Goal: Transaction & Acquisition: Purchase product/service

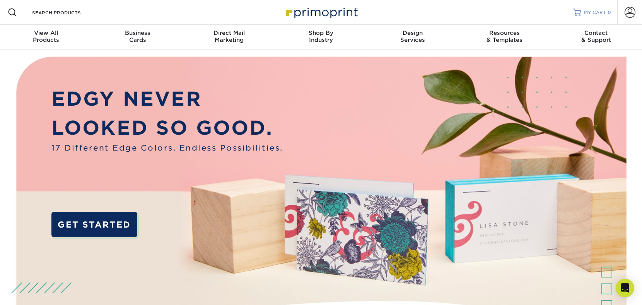
click at [495, 12] on span "MY CART" at bounding box center [595, 12] width 22 height 7
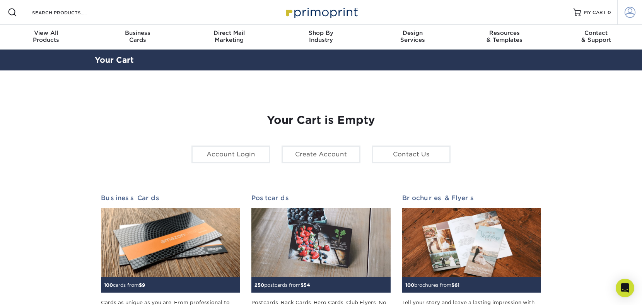
click at [627, 10] on span at bounding box center [630, 12] width 11 height 11
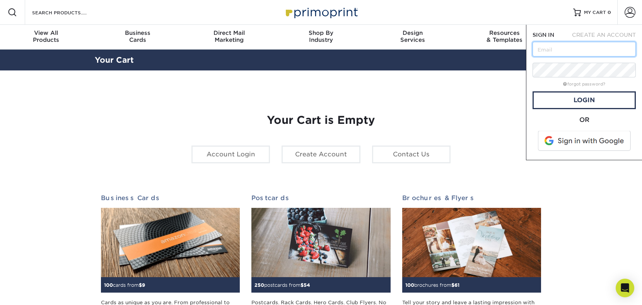
click at [543, 50] on input "text" at bounding box center [584, 49] width 103 height 15
type input "jdeenihan@radiantdelivers.com"
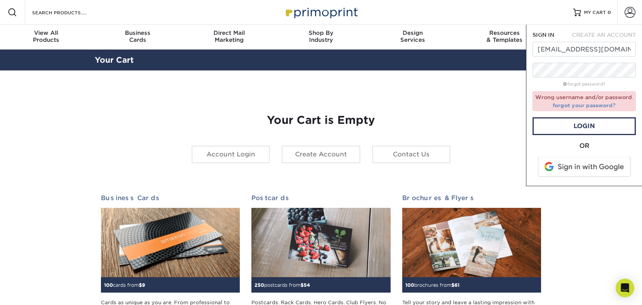
click at [572, 103] on link "forgot your password?" at bounding box center [584, 105] width 63 height 6
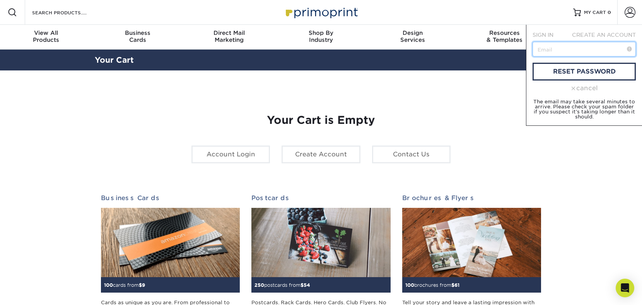
click at [566, 51] on input "text" at bounding box center [584, 49] width 103 height 15
type input "jdeenihan@radiantdelivers.com"
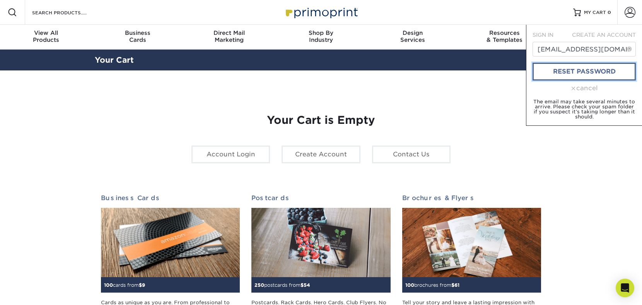
click at [570, 72] on link "reset password" at bounding box center [584, 72] width 103 height 18
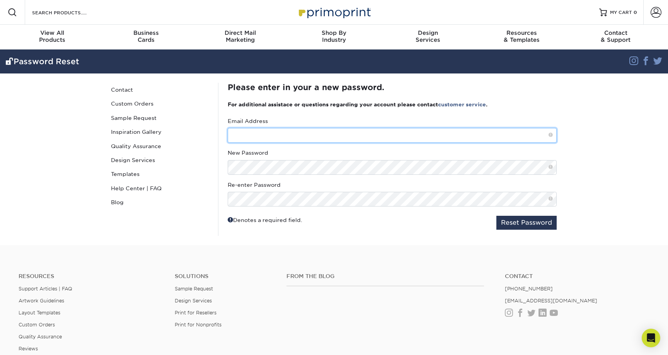
click at [241, 137] on input "text" at bounding box center [392, 135] width 329 height 15
type input "jdeenihan@radiantdelivers.com"
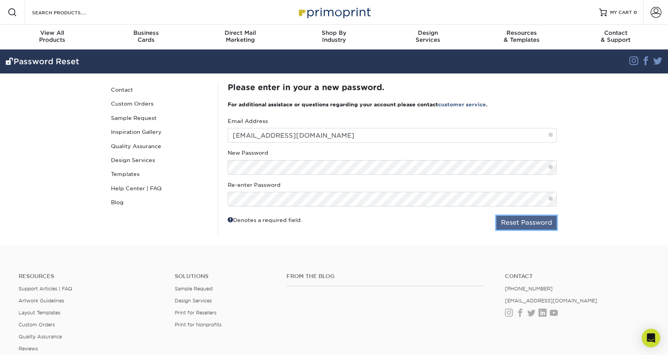
click at [529, 226] on button "Reset Password" at bounding box center [527, 223] width 60 height 14
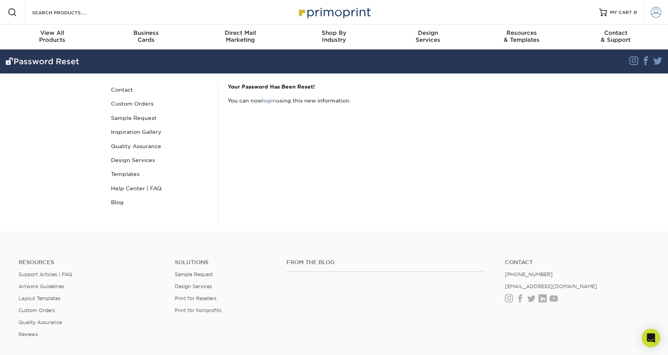
click at [656, 14] on span at bounding box center [656, 12] width 11 height 11
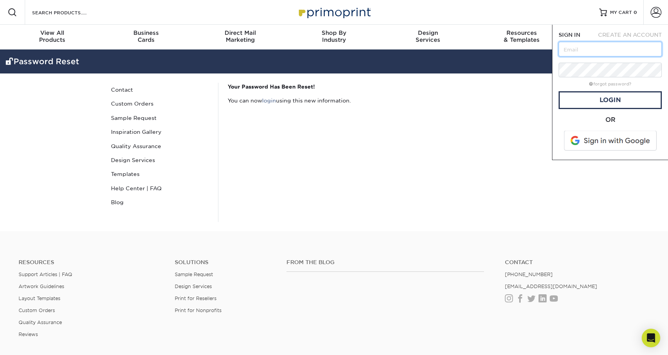
click at [577, 55] on input "text" at bounding box center [610, 49] width 103 height 15
click at [575, 50] on input "text" at bounding box center [610, 49] width 103 height 15
type input "[EMAIL_ADDRESS][DOMAIN_NAME]"
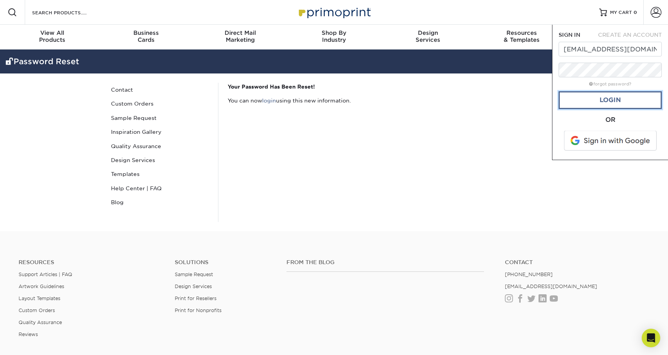
click at [614, 99] on link "Login" at bounding box center [610, 100] width 103 height 18
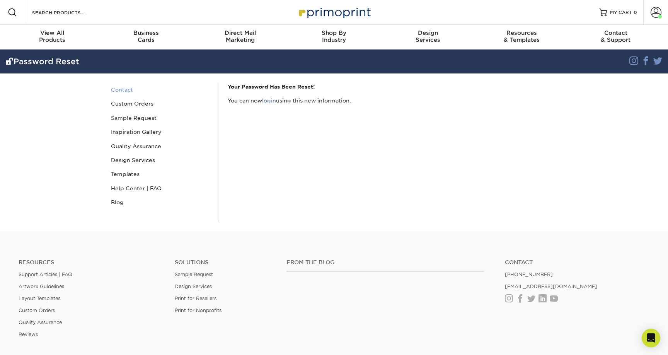
click at [128, 88] on link "Contact" at bounding box center [160, 90] width 104 height 14
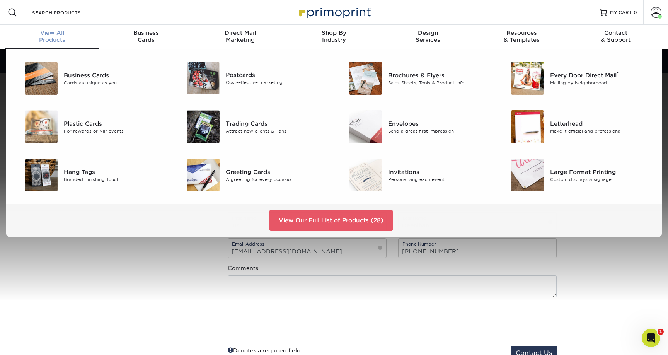
click at [41, 39] on div "View All Products" at bounding box center [52, 36] width 94 height 14
click at [401, 79] on div "Brochures & Flyers" at bounding box center [439, 75] width 102 height 9
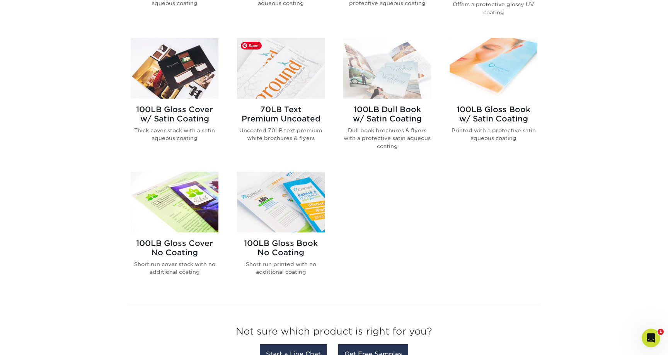
scroll to position [440, 0]
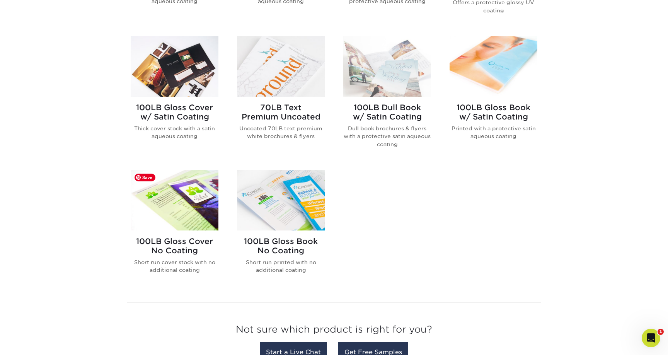
click at [177, 218] on img at bounding box center [175, 200] width 88 height 61
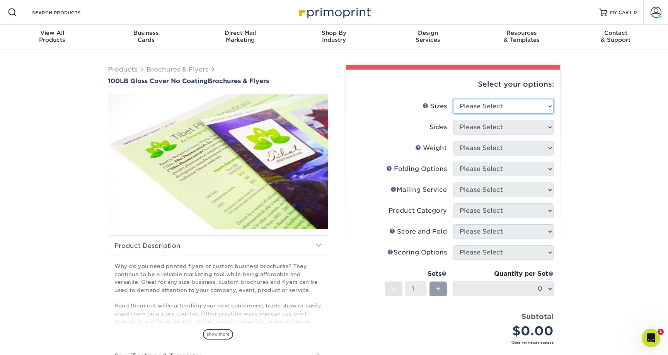
click at [523, 108] on select "Please Select 3.67" x 8.5" 4" x 8.5" 4" x 8.5" 4" x 11" 4" x 12" 4.25" x 11" 4.…" at bounding box center [503, 106] width 101 height 15
select select "3.67x8.50"
click at [453, 99] on select "Please Select 3.67" x 8.5" 4" x 8.5" 4" x 8.5" 4" x 11" 4" x 12" 4.25" x 11" 4.…" at bounding box center [503, 106] width 101 height 15
click at [514, 128] on select "Please Select Print Both Sides Print Front Only" at bounding box center [503, 127] width 101 height 15
select select "13abbda7-1d64-4f25-8bb2-c179b224825d"
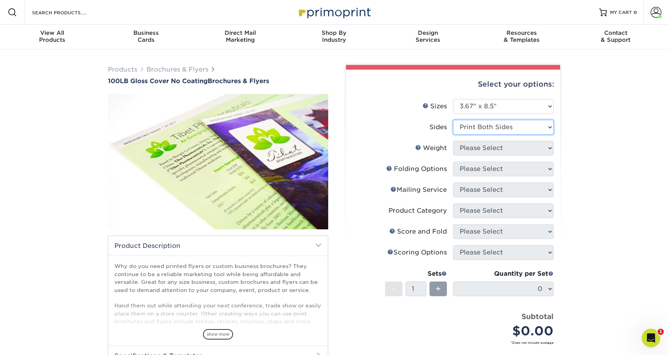
click at [453, 120] on select "Please Select Print Both Sides Print Front Only" at bounding box center [503, 127] width 101 height 15
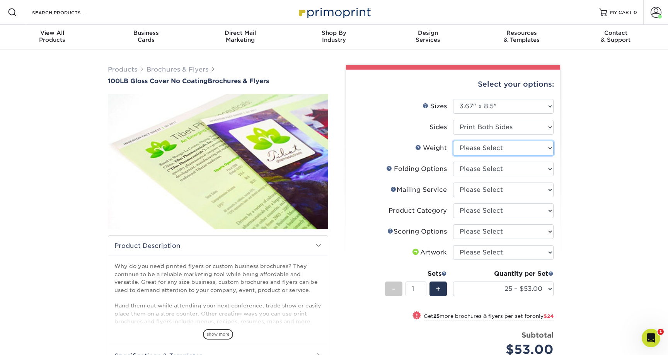
click at [521, 150] on select "Please Select 100LB" at bounding box center [503, 148] width 101 height 15
select select "100LB"
click at [453, 141] on select "Please Select 100LB" at bounding box center [503, 148] width 101 height 15
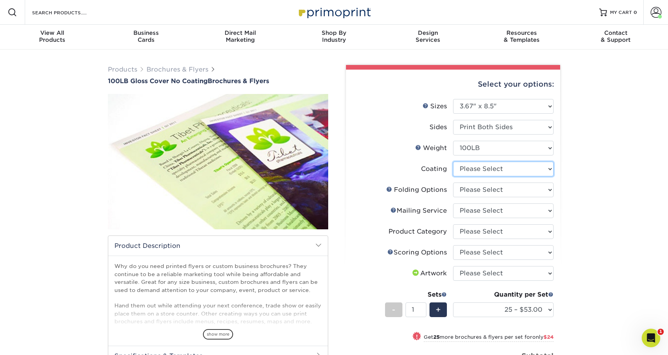
click at [516, 169] on select at bounding box center [503, 169] width 101 height 15
select select "3e7618de-abca-4bda-9f97-8b9129e913d8"
click at [453, 162] on select at bounding box center [503, 169] width 101 height 15
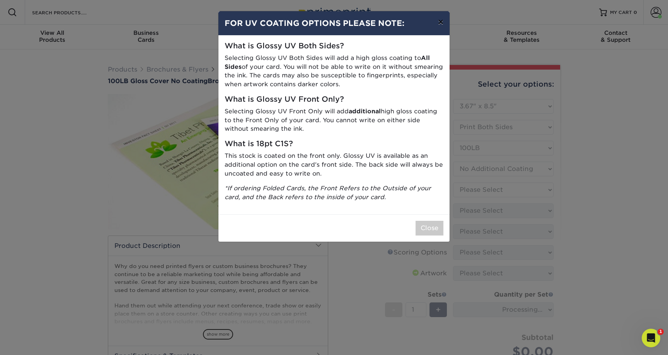
click at [441, 24] on button "×" at bounding box center [441, 22] width 18 height 22
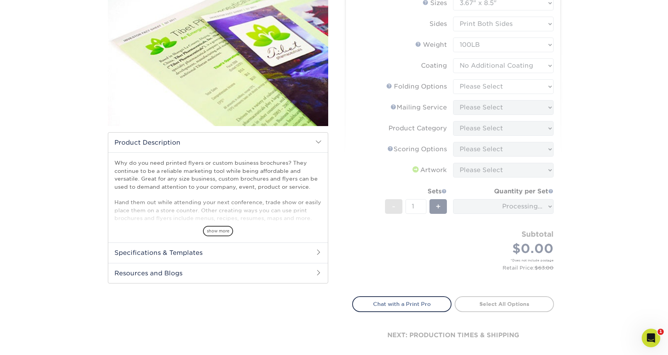
scroll to position [105, 0]
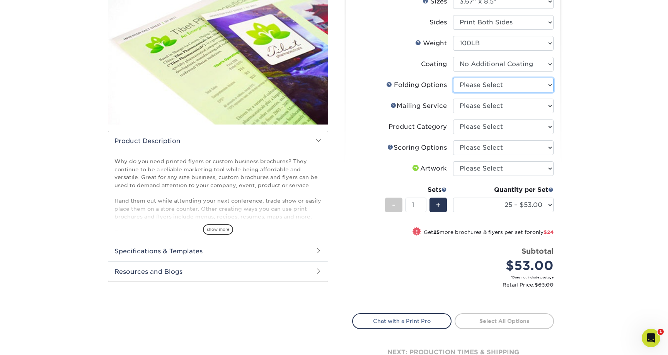
click at [512, 86] on select "Please Select FLAT - No Folding" at bounding box center [503, 85] width 101 height 15
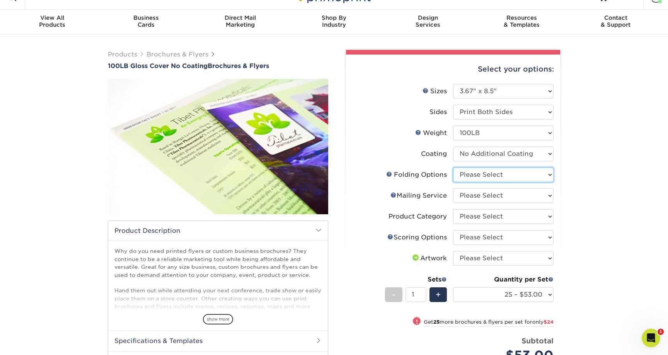
scroll to position [0, 0]
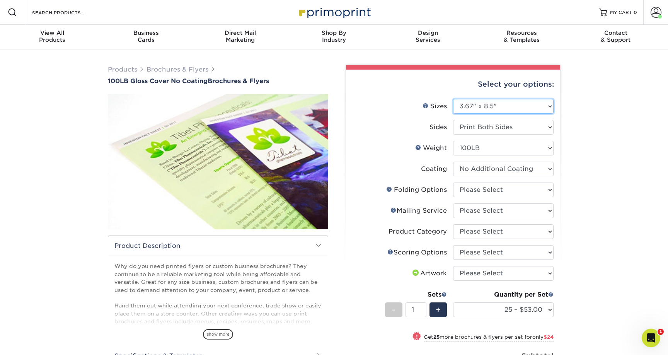
click at [507, 106] on select "Please Select 3.67" x 8.5" 4" x 8.5" 4" x 8.5" 4" x 11" 4" x 12" 4.25" x 11" 4.…" at bounding box center [503, 106] width 101 height 15
select select "8.50x11.00"
click at [453, 99] on select "Please Select 3.67" x 8.5" 4" x 8.5" 4" x 8.5" 4" x 11" 4" x 12" 4.25" x 11" 4.…" at bounding box center [503, 106] width 101 height 15
select select
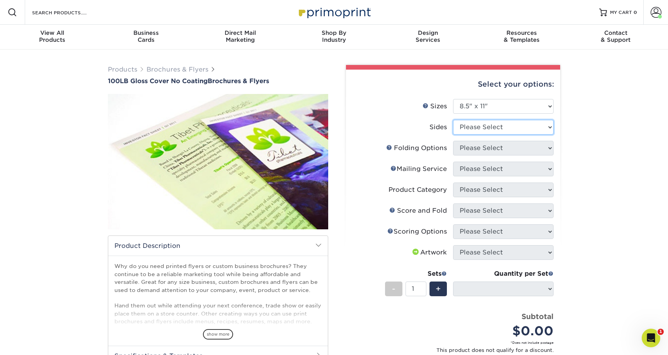
click at [526, 128] on select "Please Select Print Both Sides Print Front Only" at bounding box center [503, 127] width 101 height 15
select select "13abbda7-1d64-4f25-8bb2-c179b224825d"
click at [453, 120] on select "Please Select Print Both Sides Print Front Only" at bounding box center [503, 127] width 101 height 15
select select
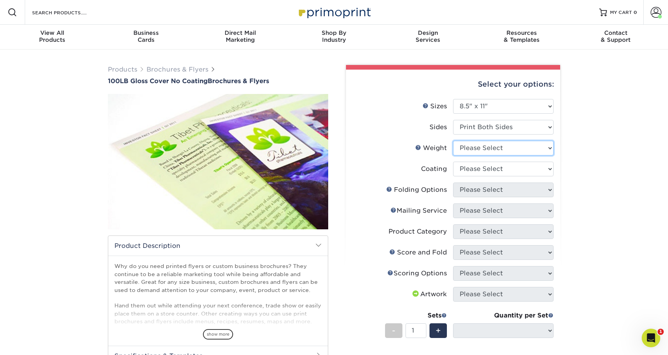
click at [520, 147] on select "Please Select 100LB" at bounding box center [503, 148] width 101 height 15
select select "100LB"
click at [453, 141] on select "Please Select 100LB" at bounding box center [503, 148] width 101 height 15
select select
click at [524, 170] on select at bounding box center [503, 169] width 101 height 15
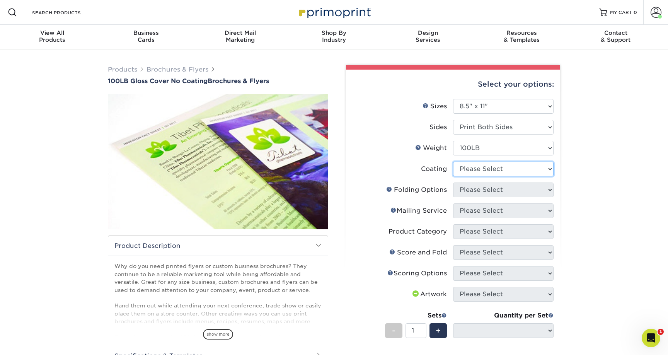
select select "3e7618de-abca-4bda-9f97-8b9129e913d8"
click at [453, 162] on select at bounding box center [503, 169] width 101 height 15
select select "-1"
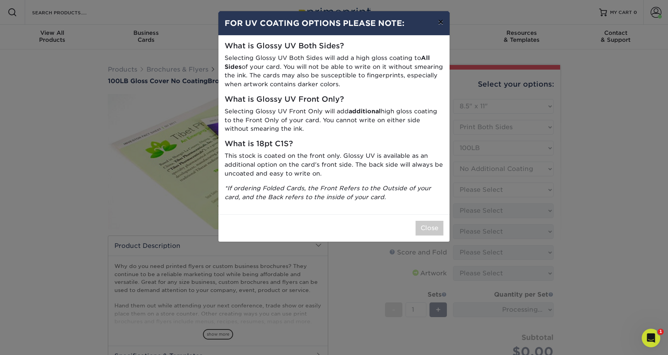
click at [441, 26] on button "×" at bounding box center [441, 22] width 18 height 22
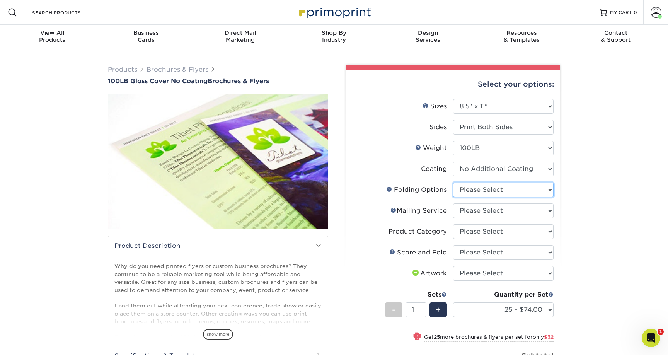
click at [532, 191] on select "Please Select FLAT - No Folding" at bounding box center [503, 190] width 101 height 15
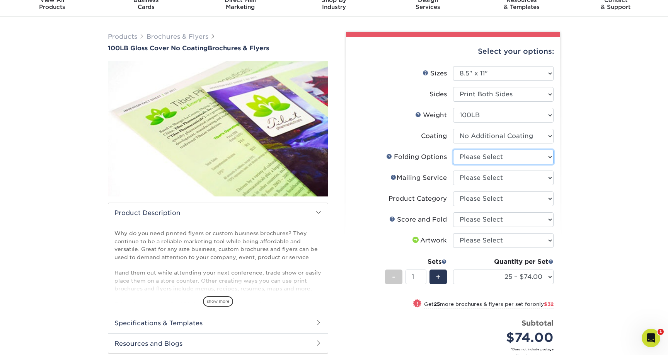
scroll to position [40, 0]
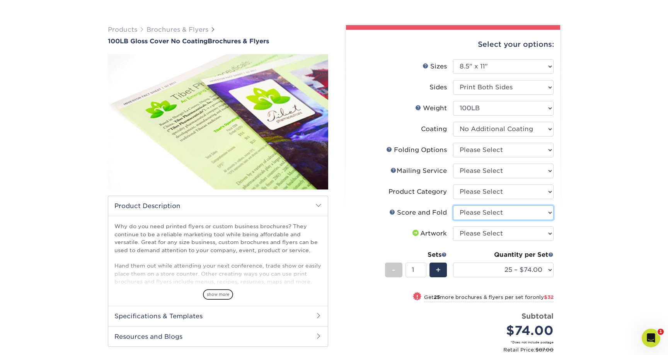
click at [545, 213] on select "Please Select No Scoring and Folding Score & fold in half Score and 1/2 Fold on…" at bounding box center [503, 212] width 101 height 15
select select "693e0d4e-af90-4796-9ba3-e200b26a5d59"
click at [453, 205] on select "Please Select No Scoring and Folding Score & fold in half Score and 1/2 Fold on…" at bounding box center [503, 212] width 101 height 15
click at [538, 236] on select "Please Select I will upload files I need a design - $175" at bounding box center [503, 233] width 101 height 15
select select "upload"
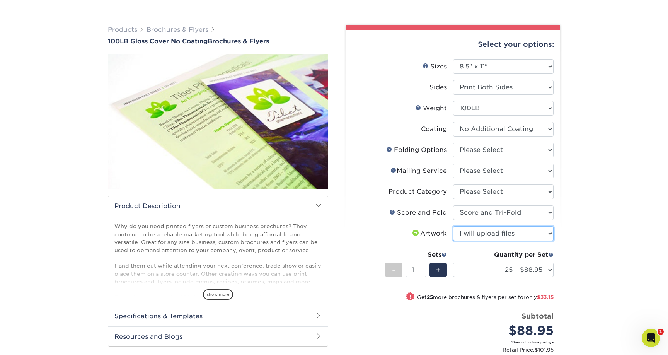
click at [453, 226] on select "Please Select I will upload files I need a design - $175" at bounding box center [503, 233] width 101 height 15
click at [540, 147] on select "Please Select FLAT - No Folding" at bounding box center [503, 150] width 101 height 15
click at [436, 270] on span "+" at bounding box center [438, 270] width 5 height 12
type input "2"
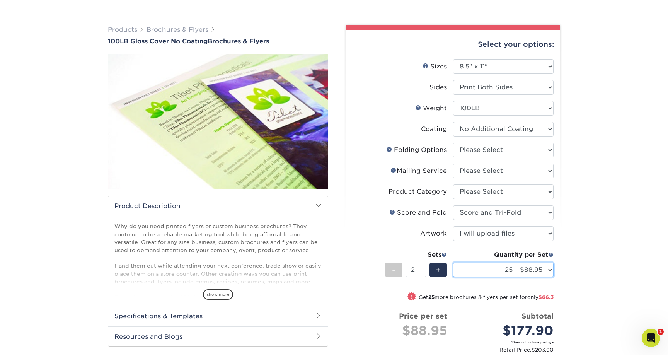
click at [549, 269] on select "25 – $88.95 50 – $122.10 75 – $155.25 100 – $180.40 250 – $299.13 500 – $338.00…" at bounding box center [503, 270] width 101 height 15
select select "500 – $338.00"
click at [453, 263] on select "25 – $88.95 50 – $122.10 75 – $155.25 100 – $180.40 250 – $299.13 500 – $338.00…" at bounding box center [503, 270] width 101 height 15
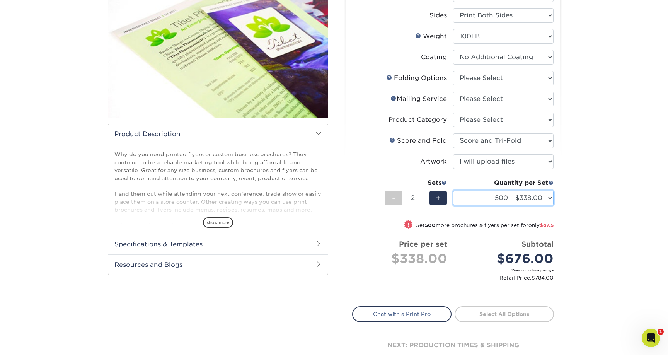
scroll to position [108, 0]
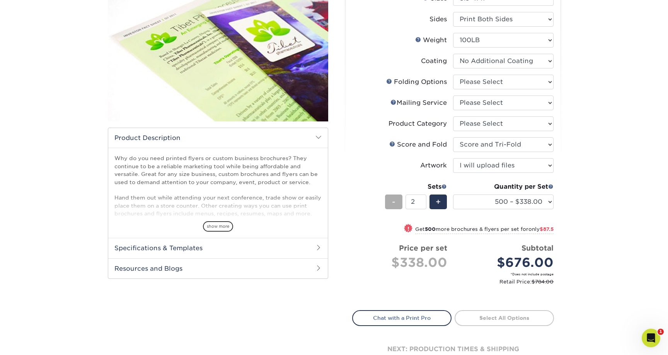
click at [394, 204] on span "-" at bounding box center [393, 202] width 3 height 12
type input "1"
click at [548, 199] on select "25 – $88.95 50 – $122.10 75 – $155.25 100 – $180.40 250 – $299.13 500 – $338.00…" at bounding box center [503, 202] width 101 height 15
click at [279, 249] on h2 "Specifications & Templates" at bounding box center [218, 248] width 220 height 20
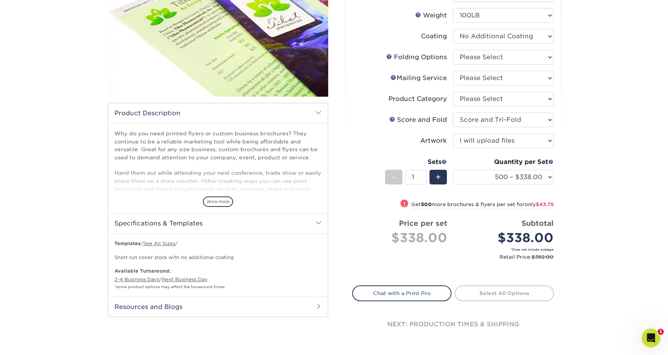
scroll to position [133, 0]
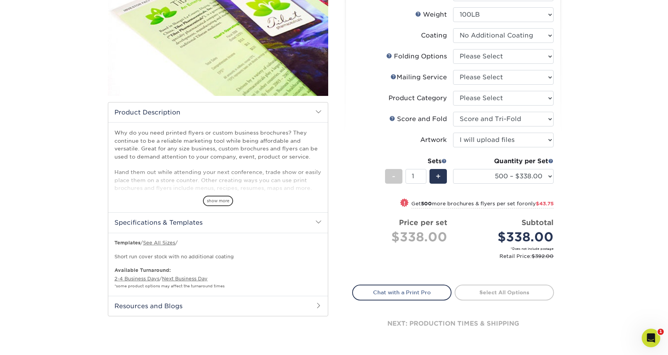
click at [335, 151] on div "Select your options: Sizes Help Sizes Please Select 3.67" x 8.5" 4" x 11"" at bounding box center [450, 143] width 232 height 422
click at [342, 151] on div "Select your options: Sizes Help Sizes 4" x 8.5"" at bounding box center [450, 143] width 220 height 422
click at [570, 129] on div "Products Brochures & Flyers 100LB Gloss Cover No Coating Brochures & Flyers sho…" at bounding box center [334, 145] width 668 height 459
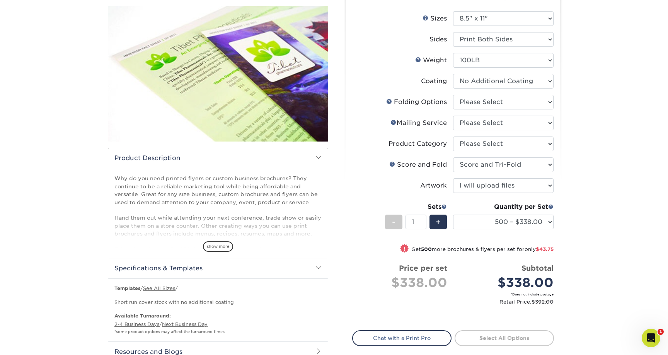
scroll to position [89, 0]
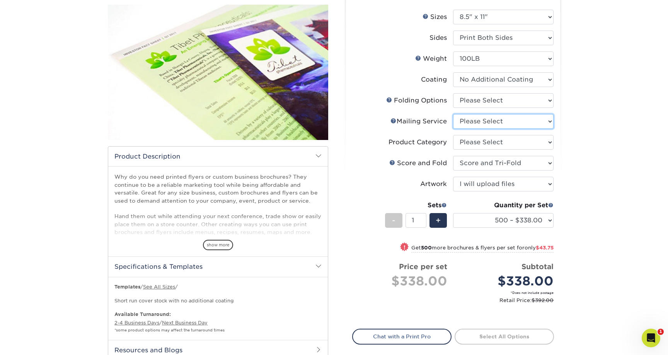
click at [535, 118] on select "Please Select No Direct Mailing Service No, I will mail/stamp/imprint Direct Ma…" at bounding box center [503, 121] width 101 height 15
select select "3e5e9bdd-d78a-4c28-a41d-fe1407925ca6"
click at [453, 114] on select "Please Select No Direct Mailing Service No, I will mail/stamp/imprint Direct Ma…" at bounding box center [503, 121] width 101 height 15
click at [540, 143] on select "Please Select Flyers and Brochures" at bounding box center [503, 142] width 101 height 15
select select "1a668080-6b7c-4174-b399-2c3833b27ef4"
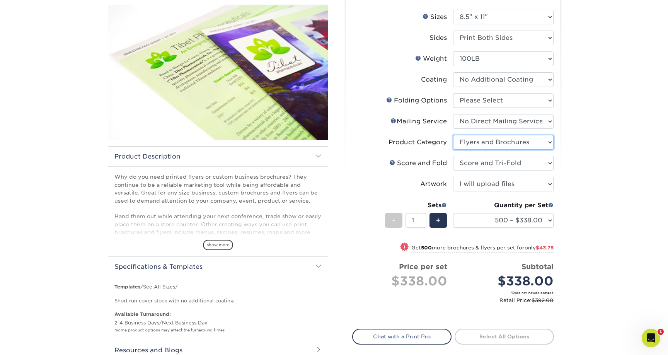
click at [453, 135] on select "Please Select Flyers and Brochures" at bounding box center [503, 142] width 101 height 15
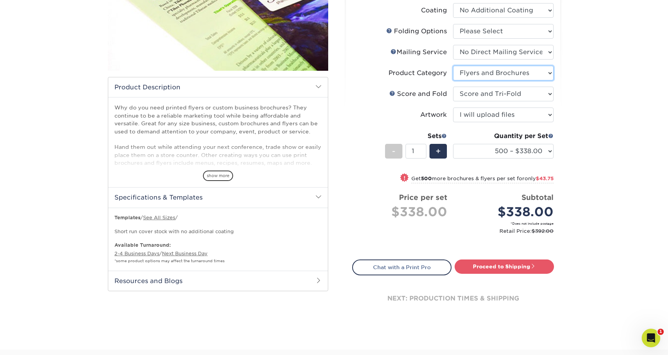
scroll to position [161, 0]
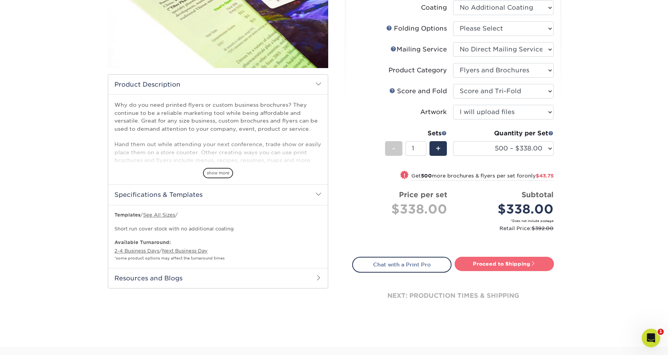
click at [520, 263] on link "Proceed to Shipping" at bounding box center [504, 264] width 99 height 14
click at [518, 265] on link "Proceed to Shipping" at bounding box center [504, 264] width 99 height 14
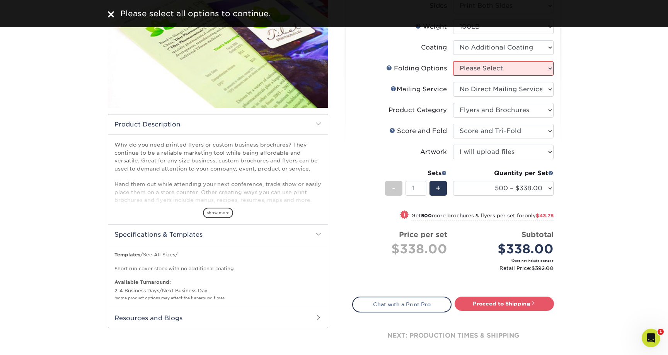
scroll to position [120, 0]
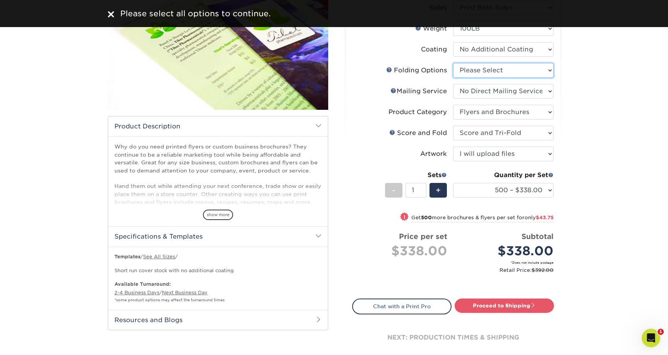
click at [545, 68] on select "Please Select FLAT - No Folding" at bounding box center [503, 70] width 101 height 15
select select "9b1d5825-34d1-4721-9874-ed79abb003d7"
click at [453, 63] on select "Please Select FLAT - No Folding" at bounding box center [503, 70] width 101 height 15
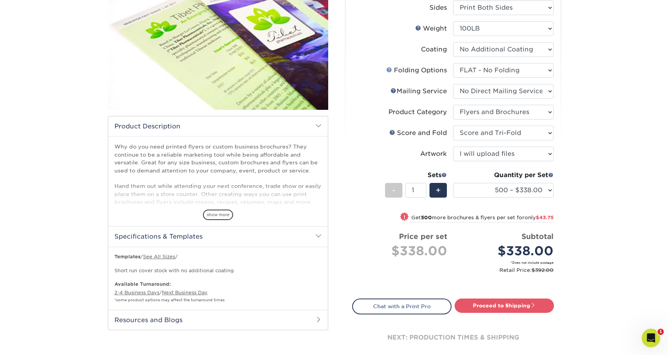
click at [388, 69] on link "Folds Help" at bounding box center [389, 70] width 6 height 6
click at [505, 307] on link "Proceed to Shipping" at bounding box center [504, 306] width 99 height 14
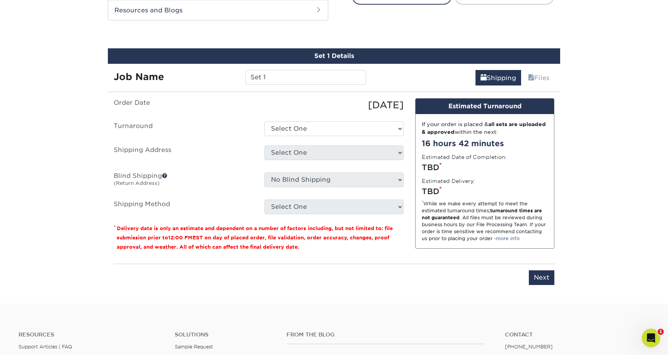
scroll to position [439, 0]
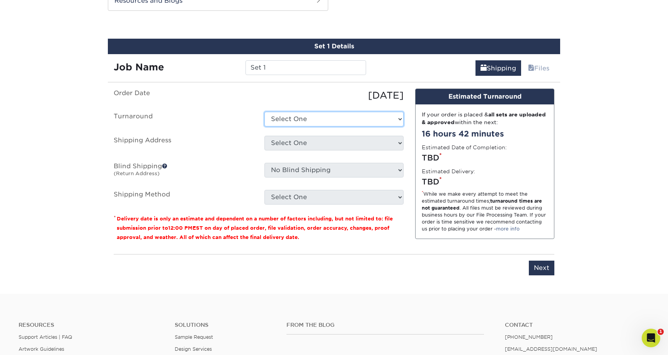
click at [383, 120] on select "Select One 2-4 Business Days 2 Day Next Business Day" at bounding box center [334, 119] width 139 height 15
select select "07b409b7-89bd-4919-b316-f455b9161c61"
click at [265, 112] on select "Select One 2-4 Business Days 2 Day Next Business Day" at bounding box center [334, 119] width 139 height 15
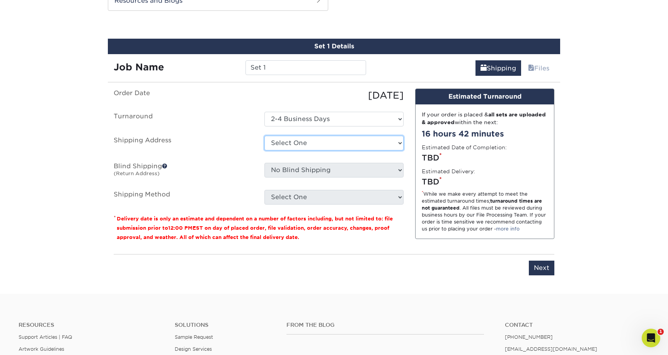
click at [388, 143] on select "Select One A Baumgarten RRR Adcom SNA AIDF Conf Hotel for Wiley Airgroup CHS Al…" at bounding box center [334, 143] width 139 height 15
select select "249138"
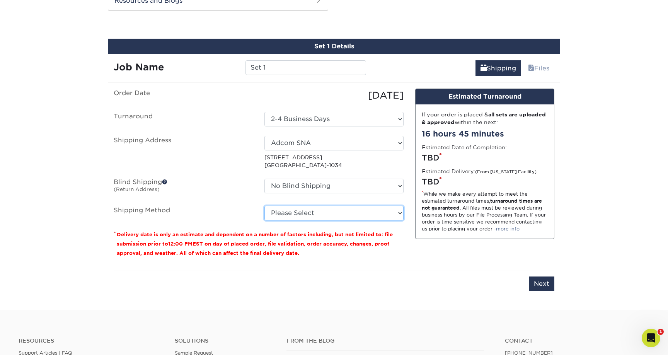
click at [396, 215] on select "Please Select Ground Shipping (+$17.64) 3 Day Shipping Service (+$23.33) 2 Day …" at bounding box center [334, 213] width 139 height 15
select select "02"
click at [265, 206] on select "Please Select Ground Shipping (+$17.64) 3 Day Shipping Service (+$23.33) 2 Day …" at bounding box center [334, 213] width 139 height 15
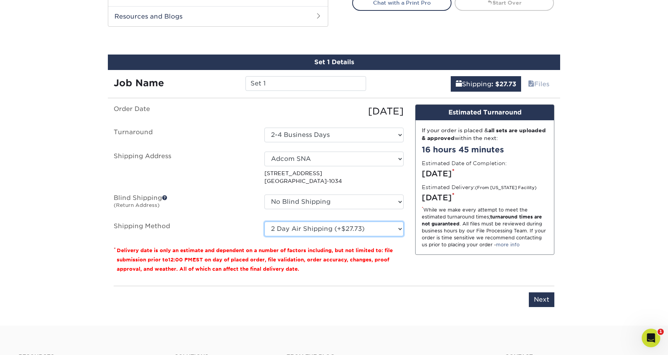
scroll to position [421, 0]
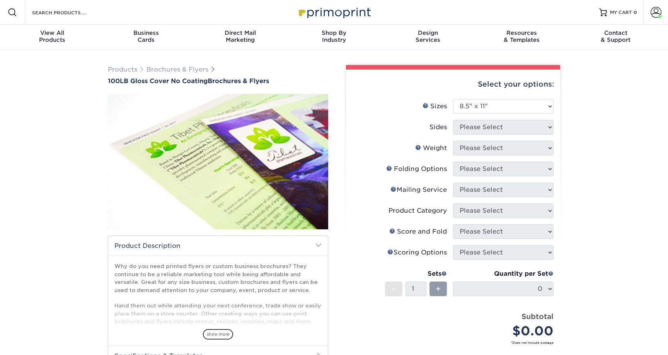
select select "8.50x11.00"
click at [350, 239] on div "Select your options: Sizes Help Sizes Please Select 3.67" x 8.5" 4" x 8.5" 4" x…" at bounding box center [453, 255] width 214 height 370
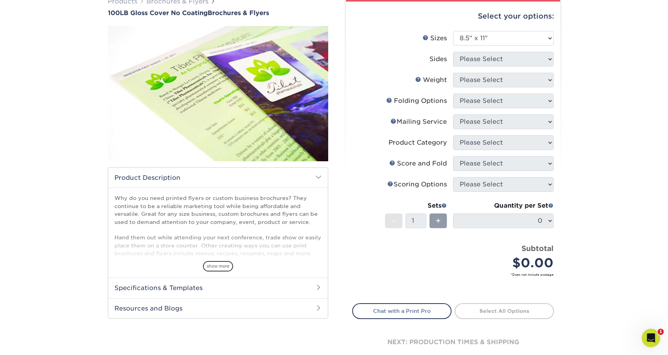
scroll to position [69, 0]
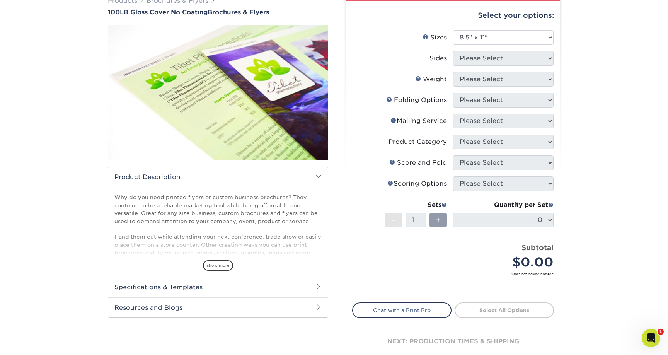
click at [601, 149] on div "Products Brochures & Flyers 100LB Gloss Cover No Coating Brochures & Flyers sho…" at bounding box center [334, 187] width 668 height 412
click at [358, 143] on label "Product Category" at bounding box center [403, 142] width 101 height 15
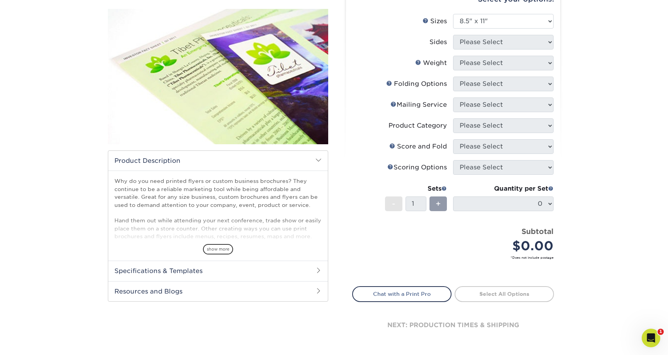
scroll to position [71, 0]
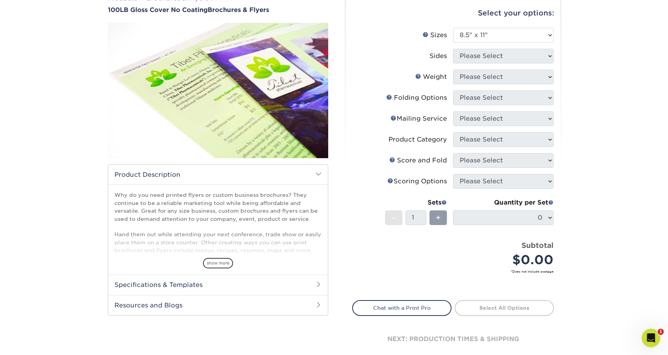
click at [512, 67] on li "Sides Please Select" at bounding box center [453, 59] width 201 height 21
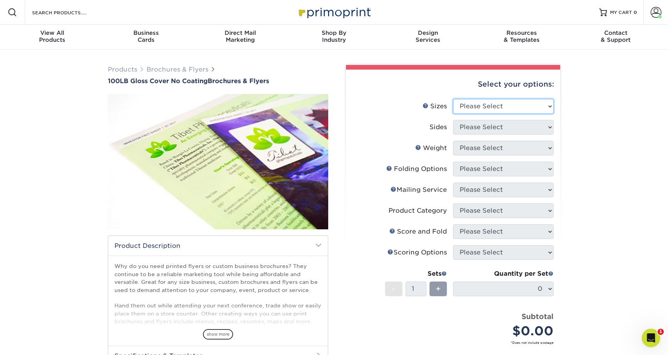
click at [548, 106] on select "Please Select 3.67" x 8.5" 4" x 8.5" 4" x 8.5" 4" x 11" 4" x 12" 4.25" x 11" 4.…" at bounding box center [503, 106] width 101 height 15
select select "8.50x11.00"
click at [453, 99] on select "Please Select 3.67" x 8.5" 4" x 8.5" 4" x 8.5" 4" x 11" 4" x 12" 4.25" x 11" 4.…" at bounding box center [503, 106] width 101 height 15
click at [543, 127] on select "Please Select Print Both Sides Print Front Only" at bounding box center [503, 127] width 101 height 15
select select "13abbda7-1d64-4f25-8bb2-c179b224825d"
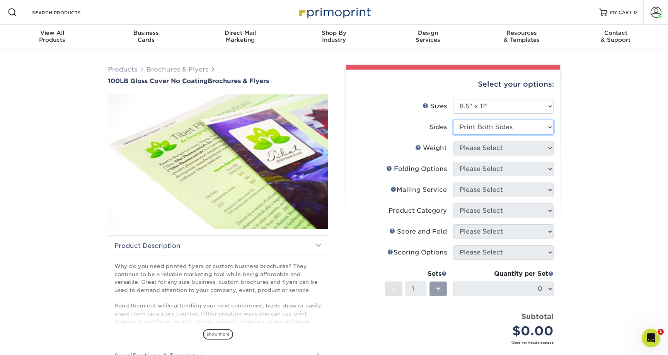
click at [453, 120] on select "Please Select Print Both Sides Print Front Only" at bounding box center [503, 127] width 101 height 15
click at [550, 150] on select "Please Select 100LB" at bounding box center [503, 148] width 101 height 15
select select "100LB"
click at [453, 141] on select "Please Select 100LB" at bounding box center [503, 148] width 101 height 15
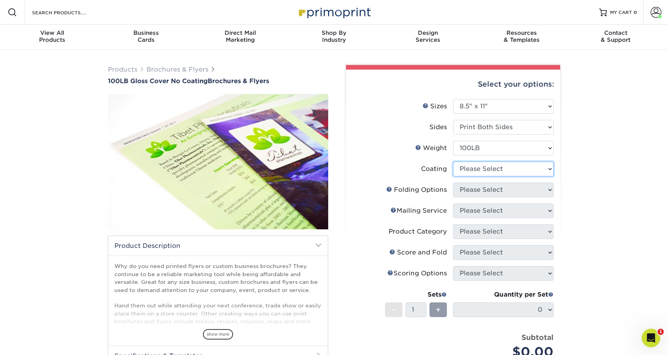
click at [546, 172] on select at bounding box center [503, 169] width 101 height 15
select select "3e7618de-abca-4bda-9f97-8b9129e913d8"
click at [453, 162] on select at bounding box center [503, 169] width 101 height 15
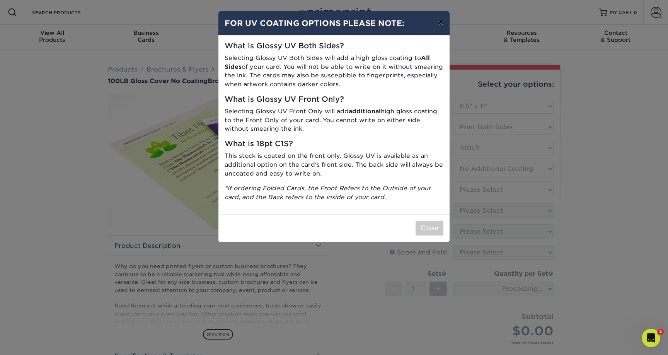
click at [439, 24] on button "×" at bounding box center [441, 22] width 18 height 22
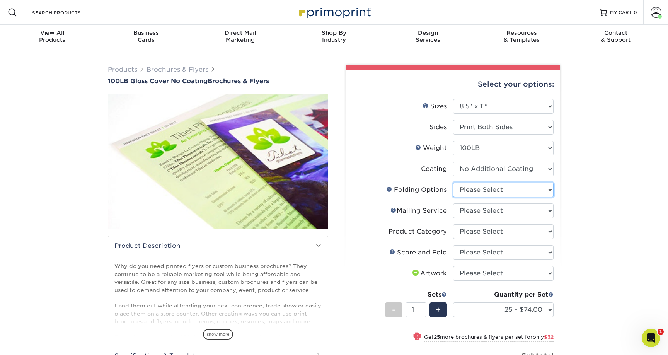
click at [549, 189] on select "Please Select FLAT - No Folding" at bounding box center [503, 190] width 101 height 15
select select "9b1d5825-34d1-4721-9874-ed79abb003d7"
click at [453, 183] on select "Please Select FLAT - No Folding" at bounding box center [503, 190] width 101 height 15
click at [548, 210] on select "Please Select No Direct Mailing Service No, I will mail/stamp/imprint Direct Ma…" at bounding box center [503, 210] width 101 height 15
select select "3e5e9bdd-d78a-4c28-a41d-fe1407925ca6"
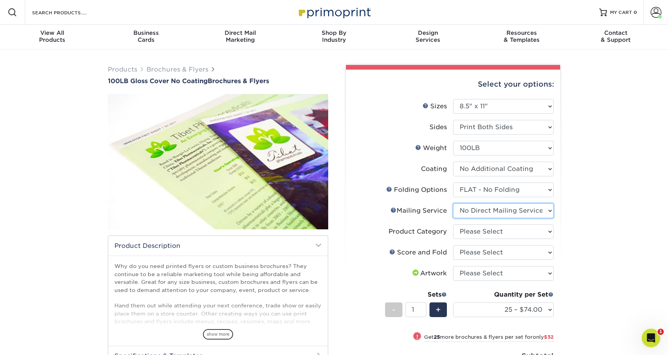
click at [453, 203] on select "Please Select No Direct Mailing Service No, I will mail/stamp/imprint Direct Ma…" at bounding box center [503, 210] width 101 height 15
click at [546, 233] on select "Please Select Flyers and Brochures" at bounding box center [503, 231] width 101 height 15
select select "1a668080-6b7c-4174-b399-2c3833b27ef4"
click at [453, 224] on select "Please Select Flyers and Brochures" at bounding box center [503, 231] width 101 height 15
click at [548, 252] on select "Please Select No Scoring and Folding Score & fold in half Score and 1/2 Fold on…" at bounding box center [503, 252] width 101 height 15
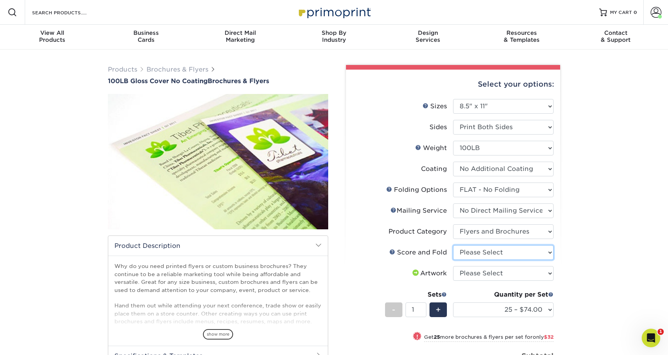
select select "693e0d4e-af90-4796-9ba3-e200b26a5d59"
click at [453, 245] on select "Please Select No Scoring and Folding Score & fold in half Score and 1/2 Fold on…" at bounding box center [503, 252] width 101 height 15
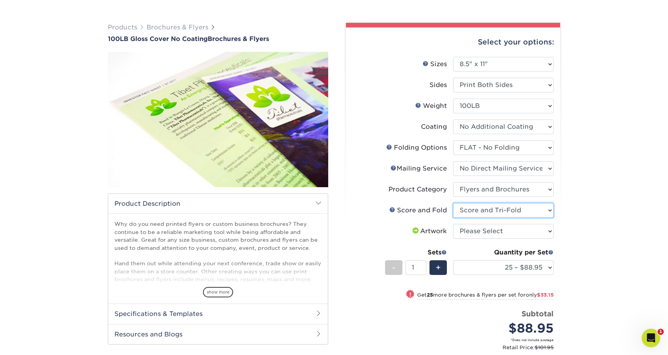
scroll to position [53, 0]
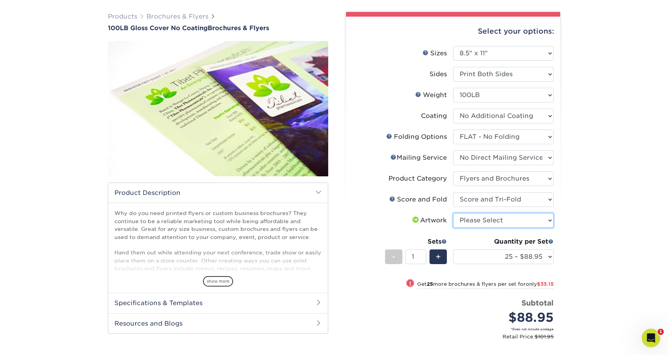
click at [549, 219] on select "Please Select I will upload files I need a design - $175" at bounding box center [503, 220] width 101 height 15
select select "upload"
click at [453, 213] on select "Please Select I will upload files I need a design - $175" at bounding box center [503, 220] width 101 height 15
click at [550, 254] on select "25 – $88.95 50 – $122.10 75 – $155.25 100 – $180.40 250 – $299.13 500 – $338.00…" at bounding box center [503, 256] width 101 height 15
